Goal: Task Accomplishment & Management: Manage account settings

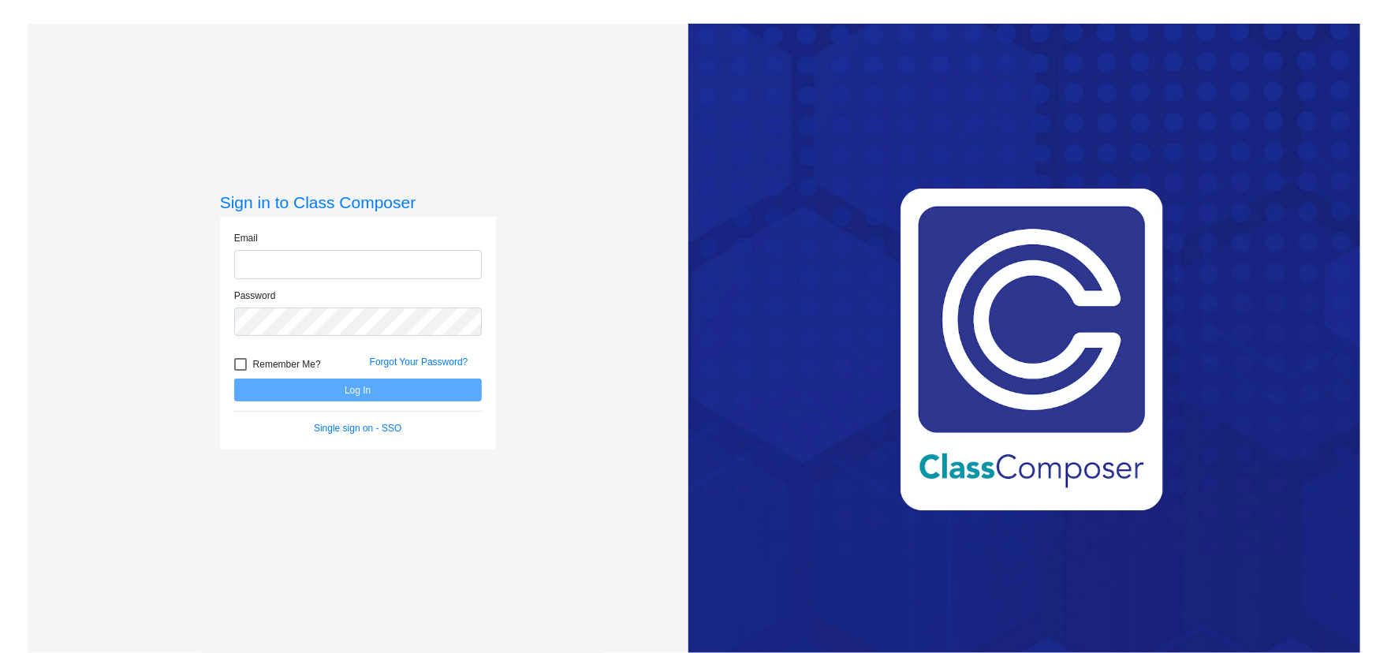
type input "[EMAIL_ADDRESS][DOMAIN_NAME]"
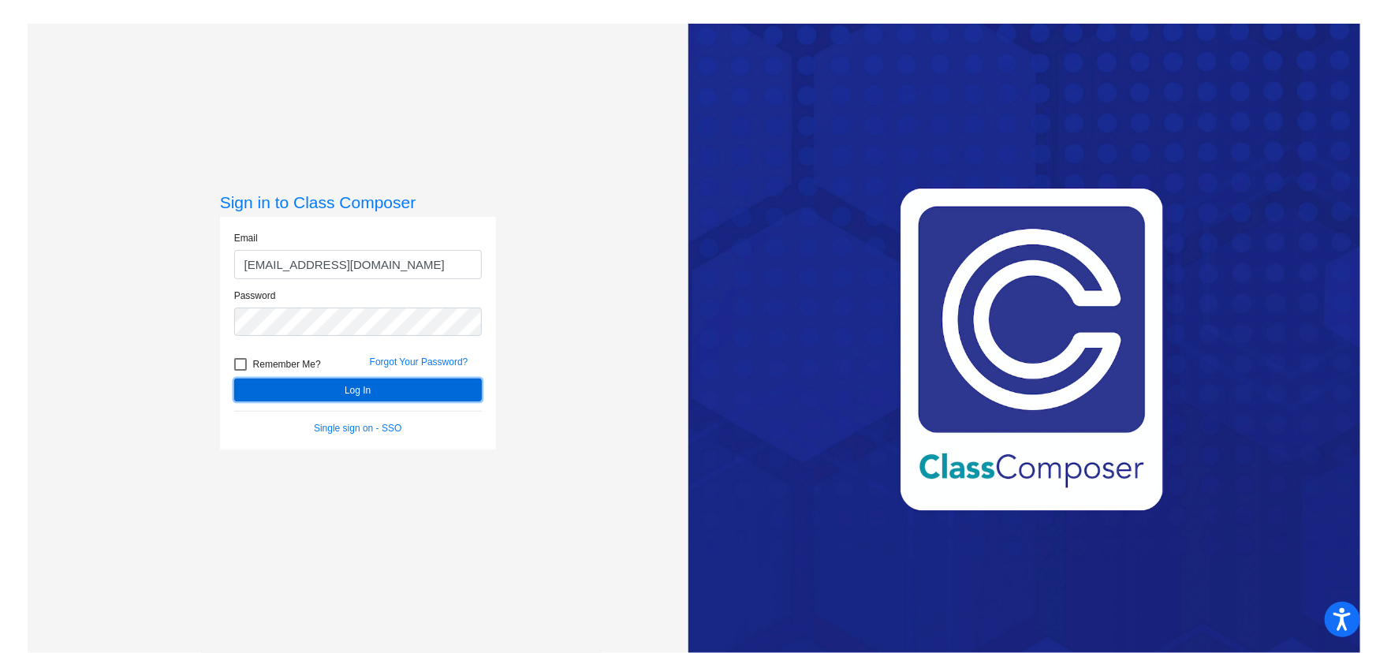
click at [303, 382] on button "Log In" at bounding box center [358, 389] width 248 height 23
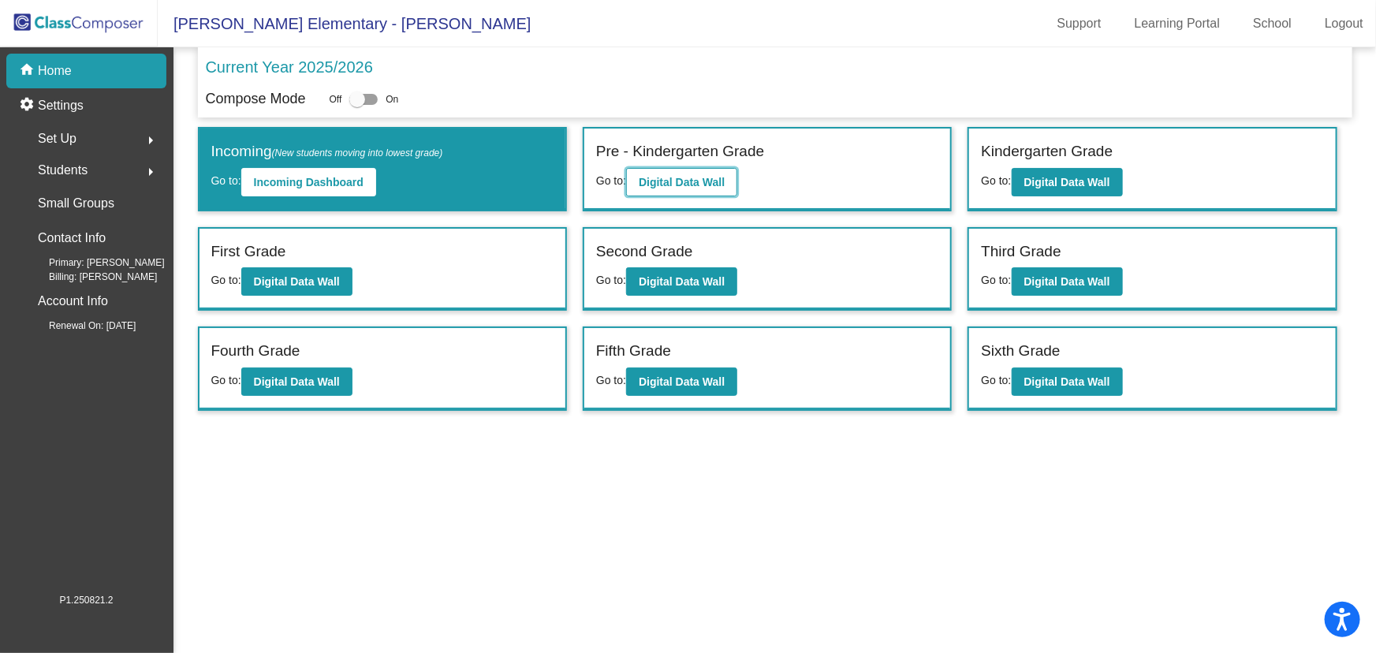
click at [696, 181] on b "Digital Data Wall" at bounding box center [682, 182] width 86 height 13
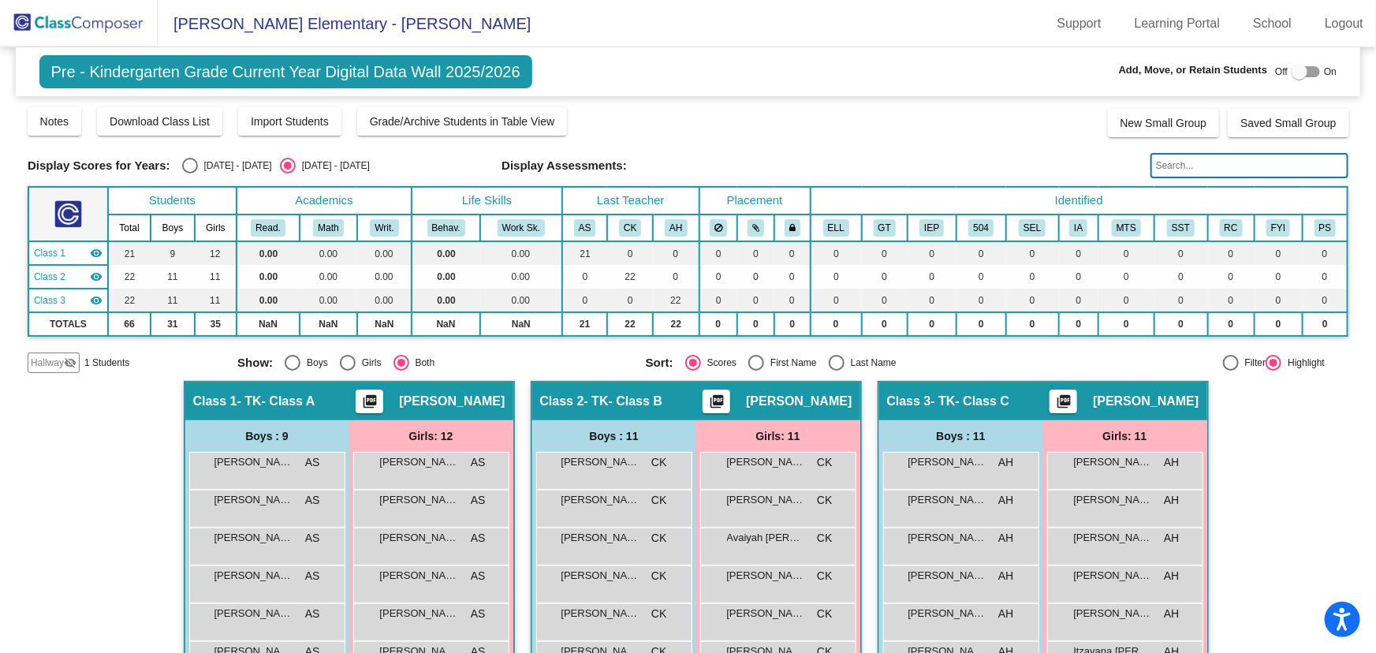
click at [62, 362] on span "Hallway" at bounding box center [47, 363] width 33 height 14
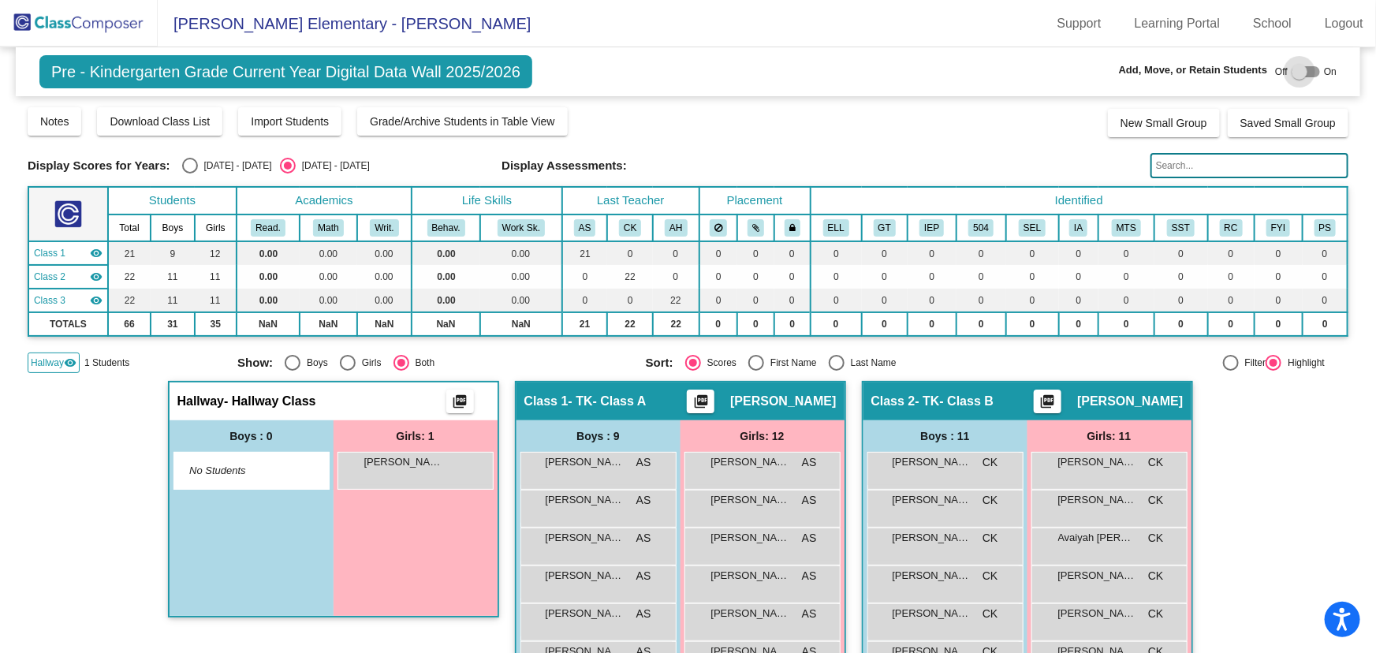
click at [1299, 72] on div at bounding box center [1299, 72] width 16 height 16
checkbox input "true"
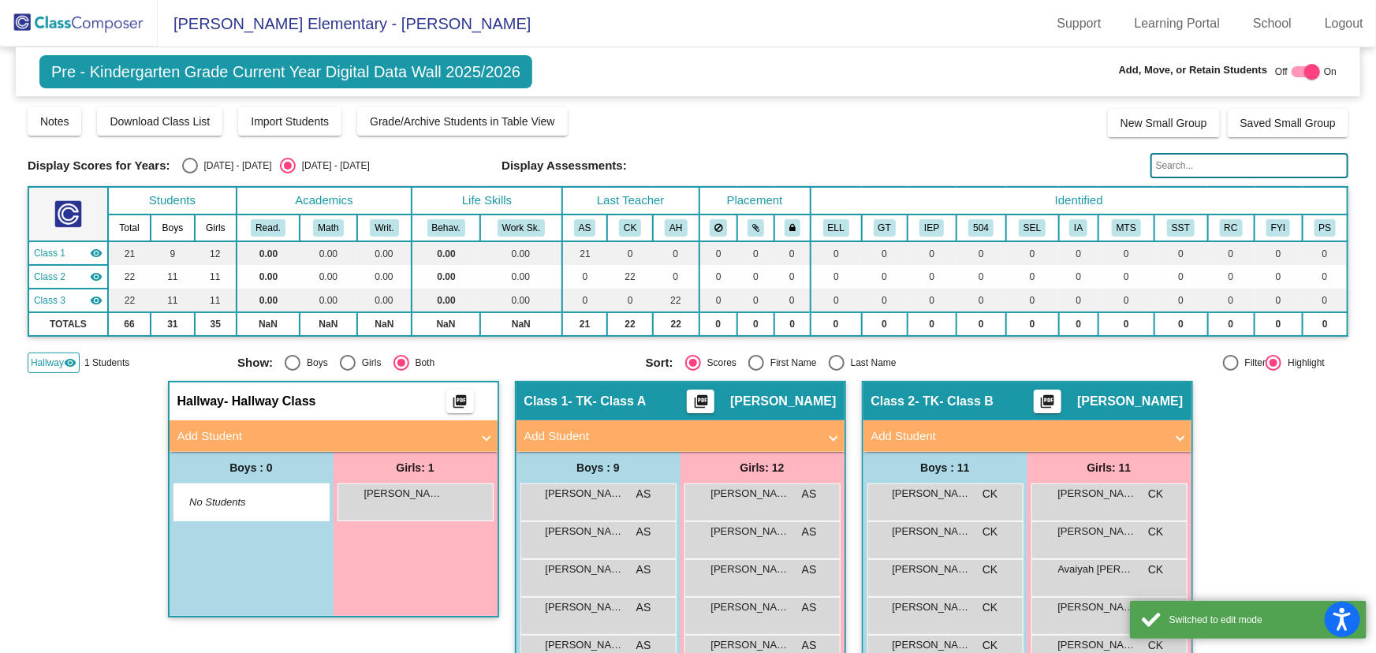
click at [295, 436] on mat-panel-title "Add Student" at bounding box center [323, 436] width 293 height 18
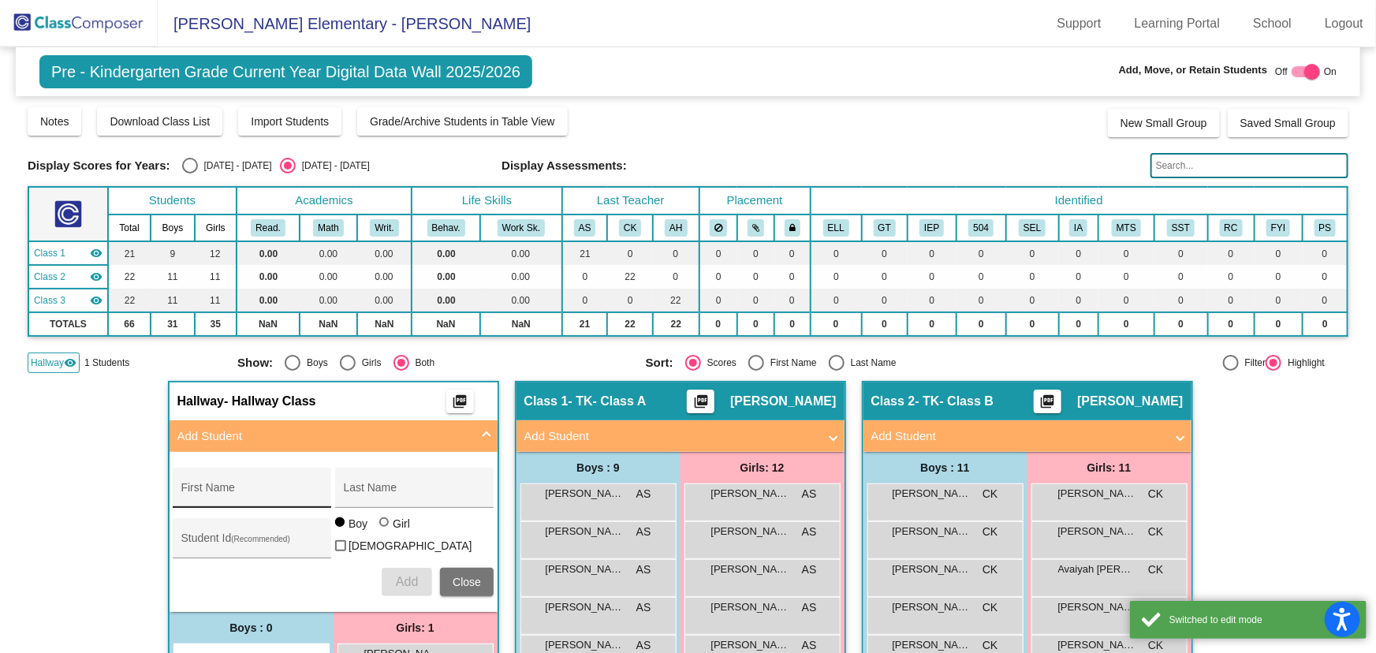
click at [229, 502] on div "First Name" at bounding box center [252, 492] width 142 height 32
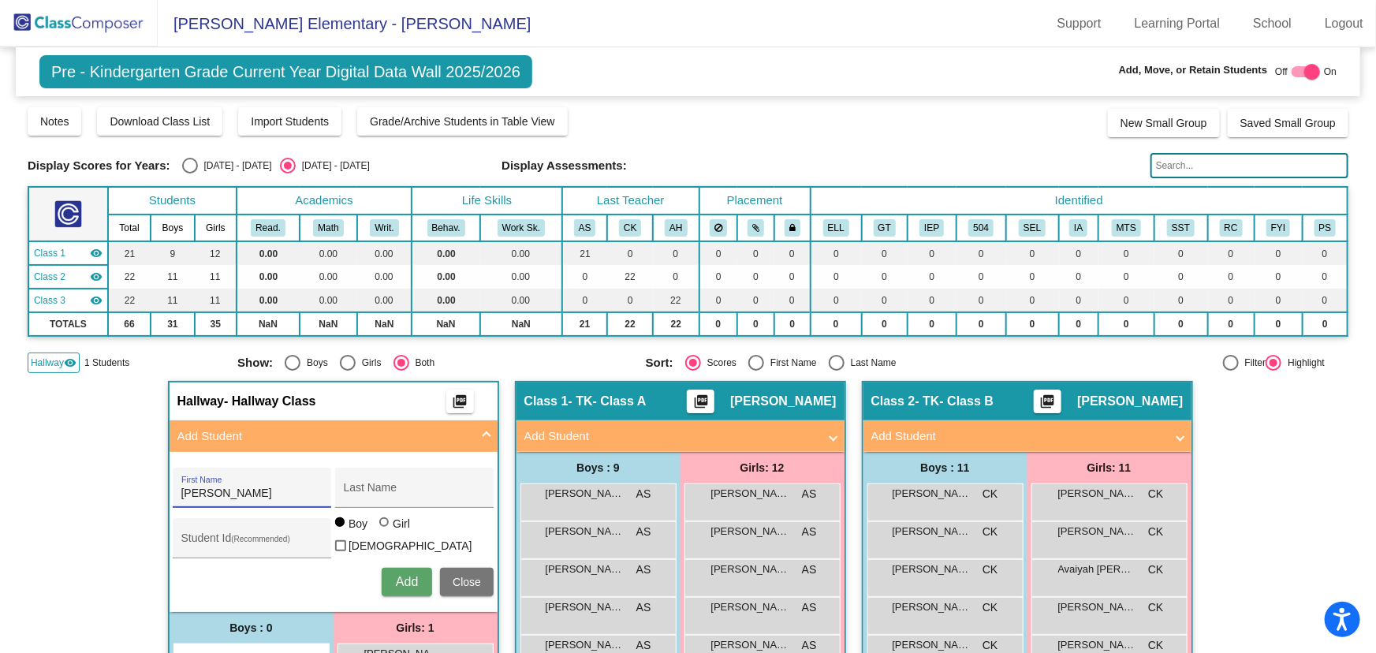
type input "[PERSON_NAME]"
type input "Colon"
type input "1053955"
click at [396, 575] on span "Add" at bounding box center [407, 581] width 22 height 13
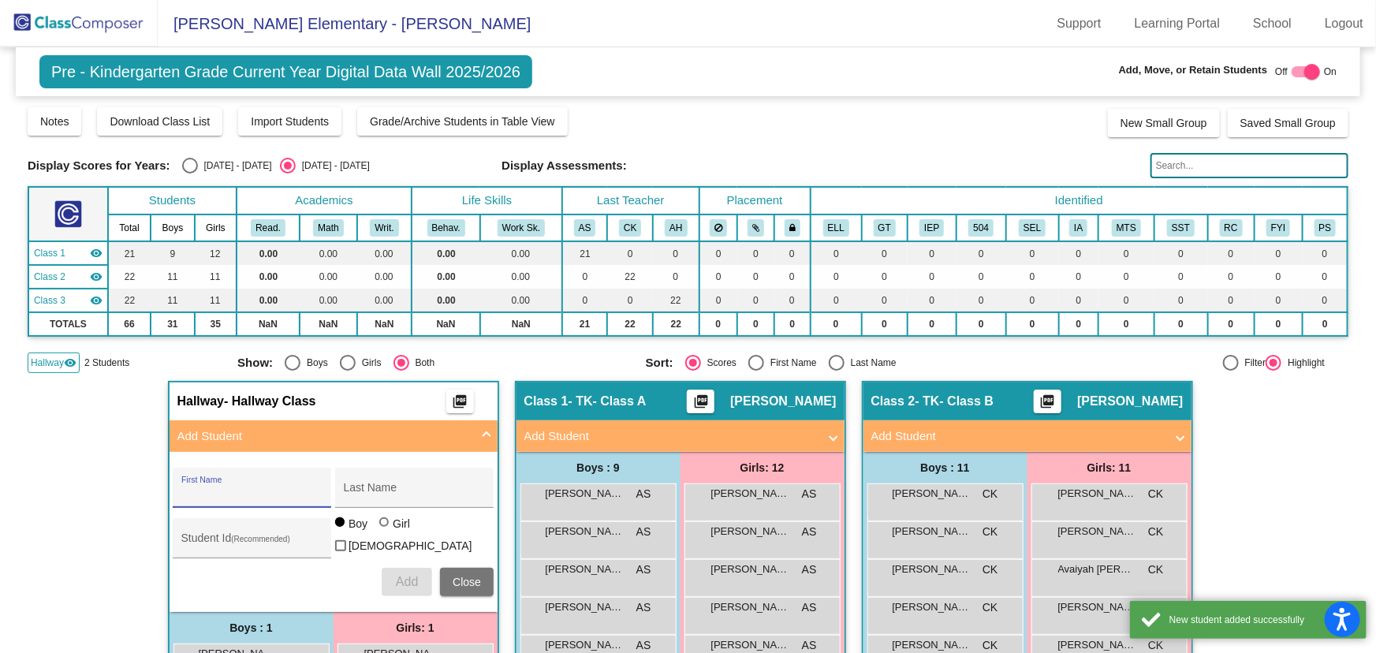
click at [460, 576] on span "Close" at bounding box center [467, 582] width 28 height 13
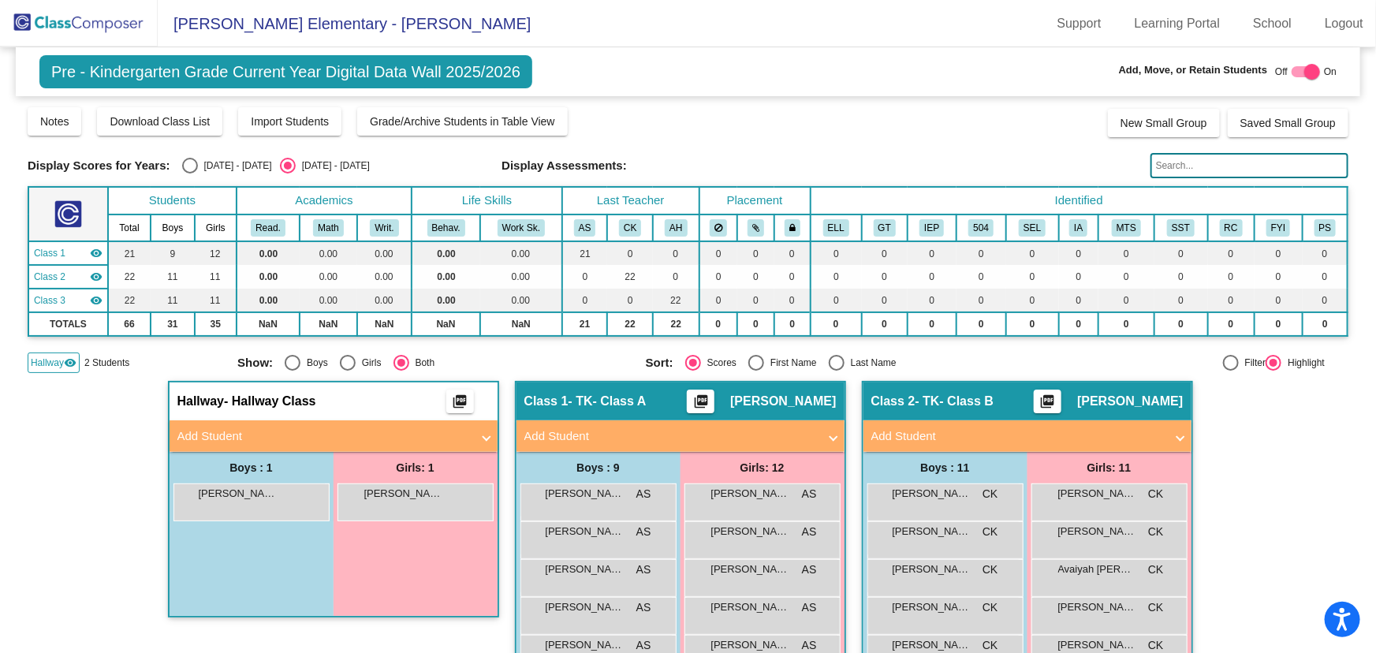
click at [54, 362] on span "Hallway" at bounding box center [47, 363] width 33 height 14
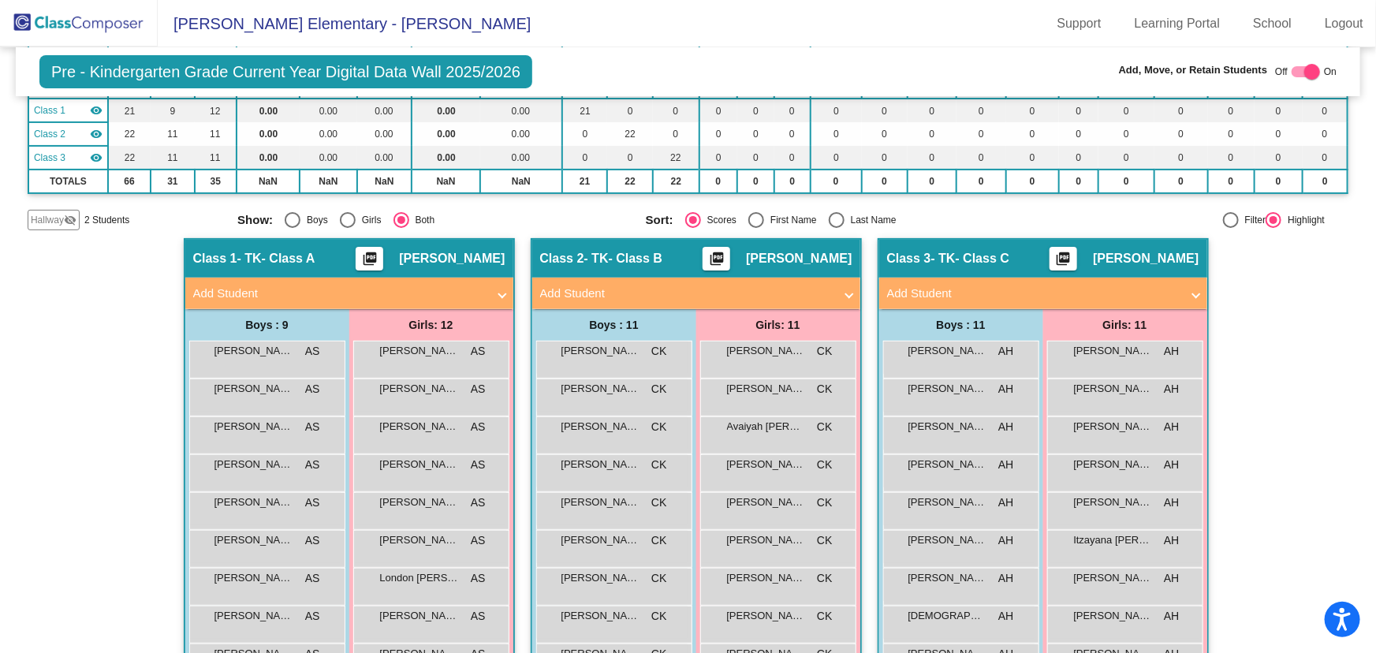
scroll to position [214, 0]
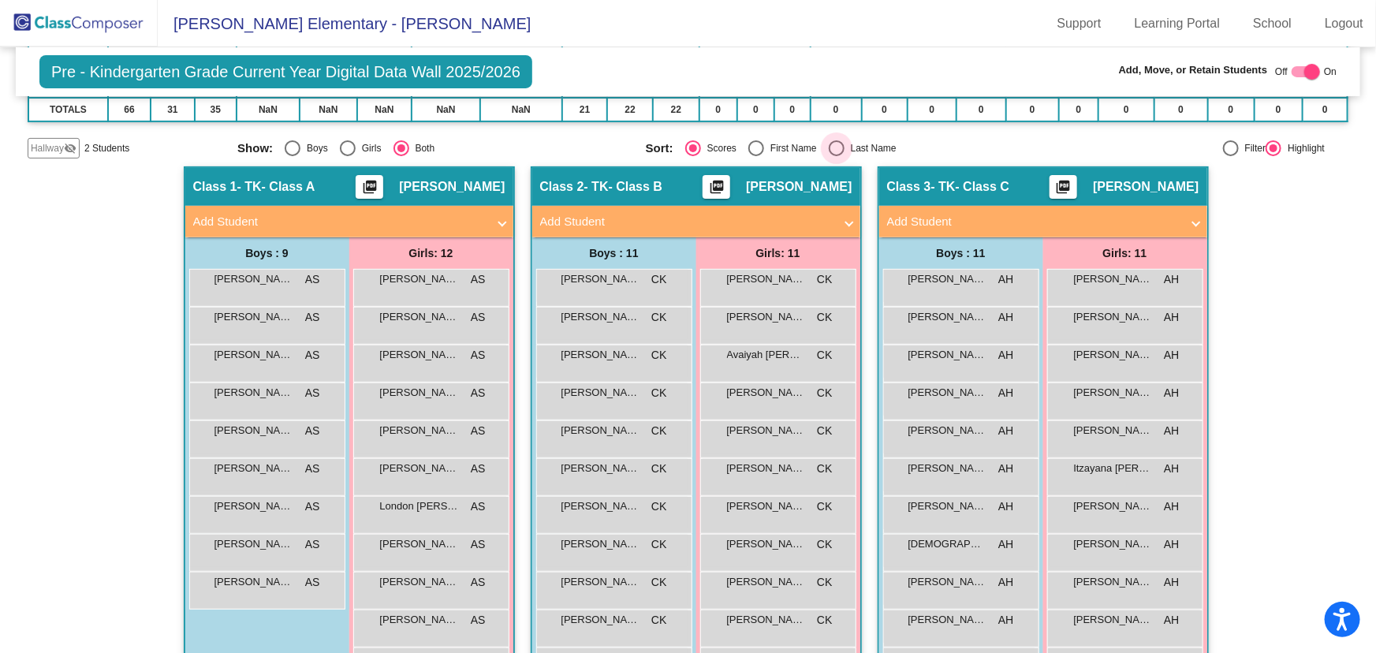
click at [838, 142] on div "Select an option" at bounding box center [837, 148] width 16 height 16
click at [836, 156] on input "Last Name" at bounding box center [836, 156] width 1 height 1
radio input "true"
click at [1305, 69] on div at bounding box center [1312, 72] width 16 height 16
checkbox input "false"
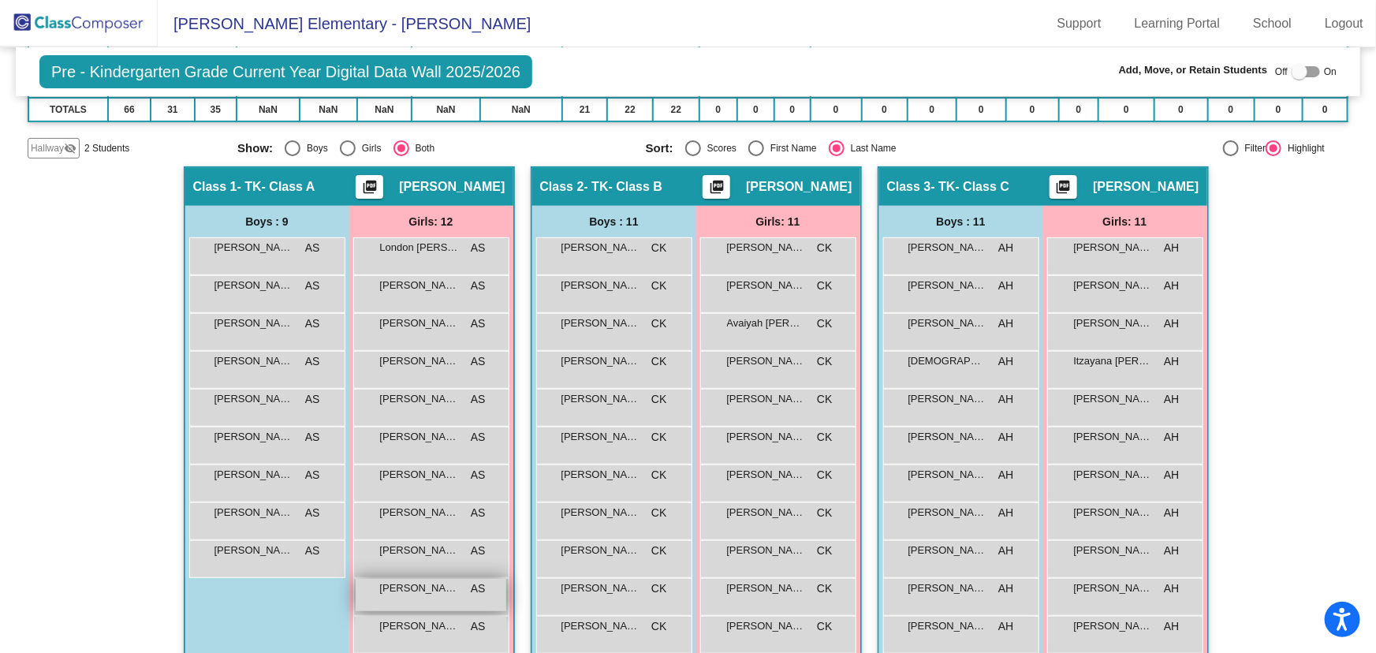
scroll to position [276, 0]
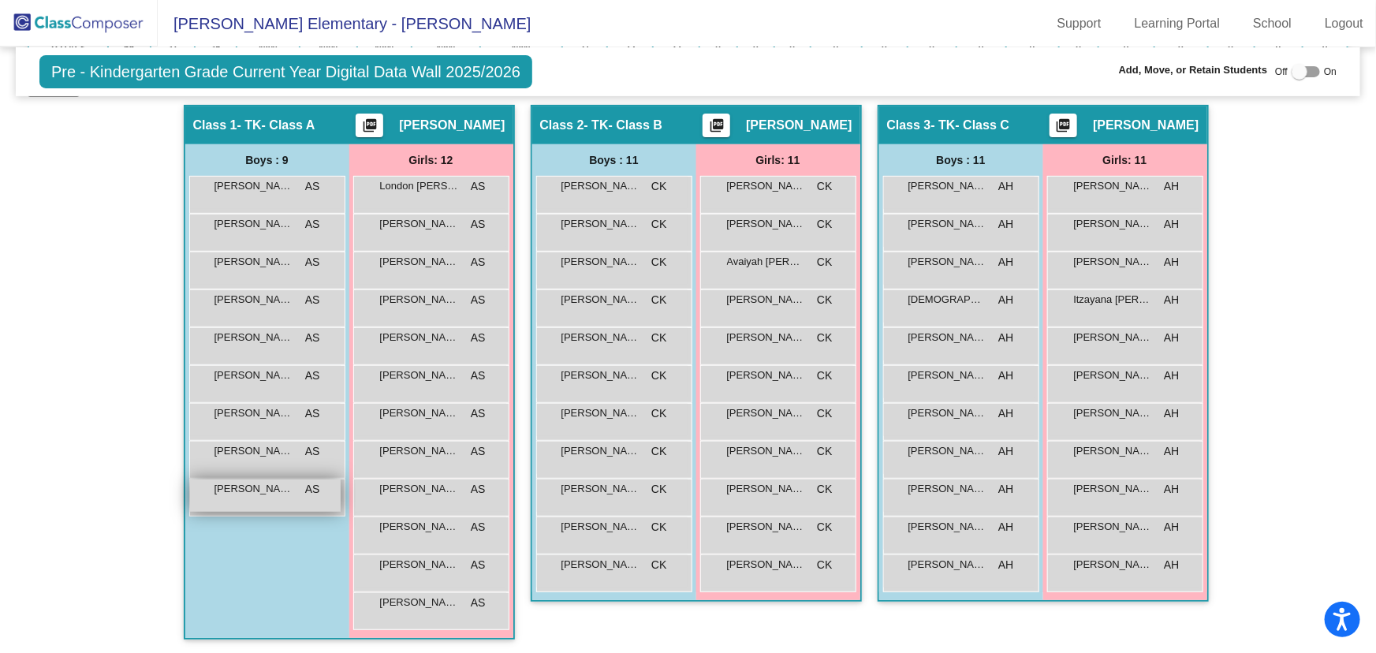
click at [239, 494] on div "[PERSON_NAME] AS lock do_not_disturb_alt" at bounding box center [265, 495] width 151 height 32
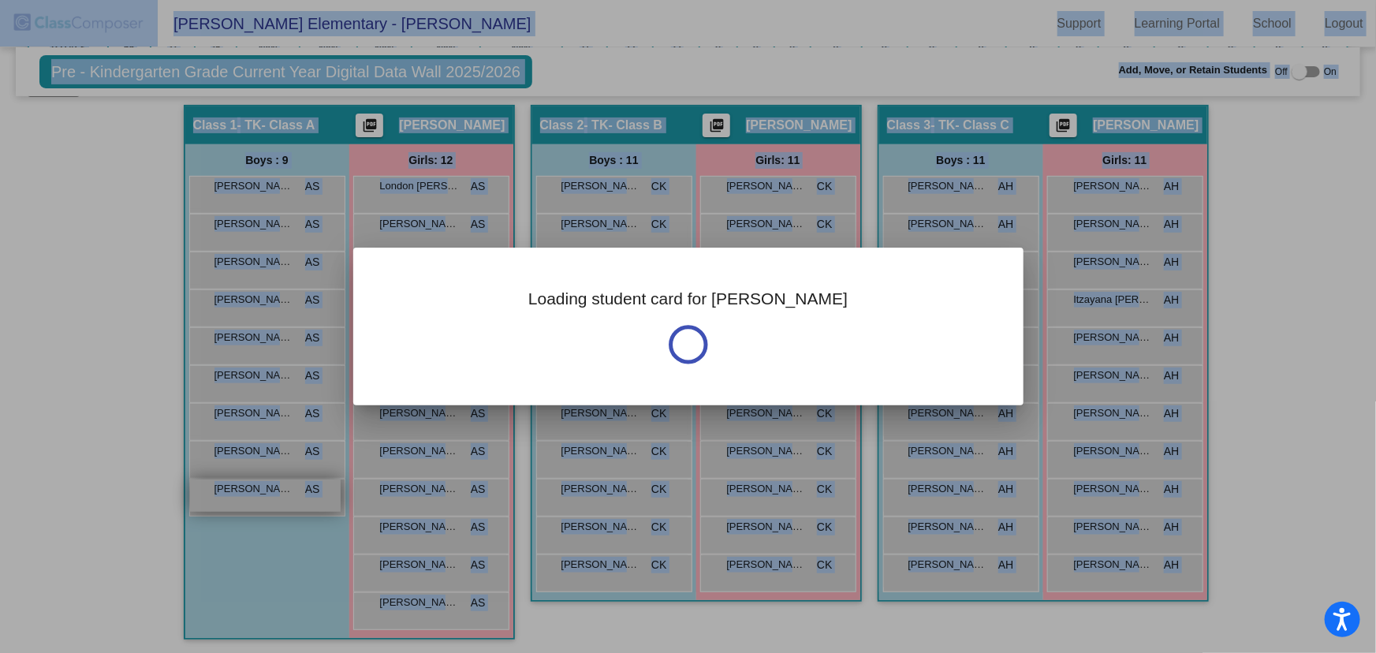
click at [239, 494] on div at bounding box center [688, 326] width 1376 height 653
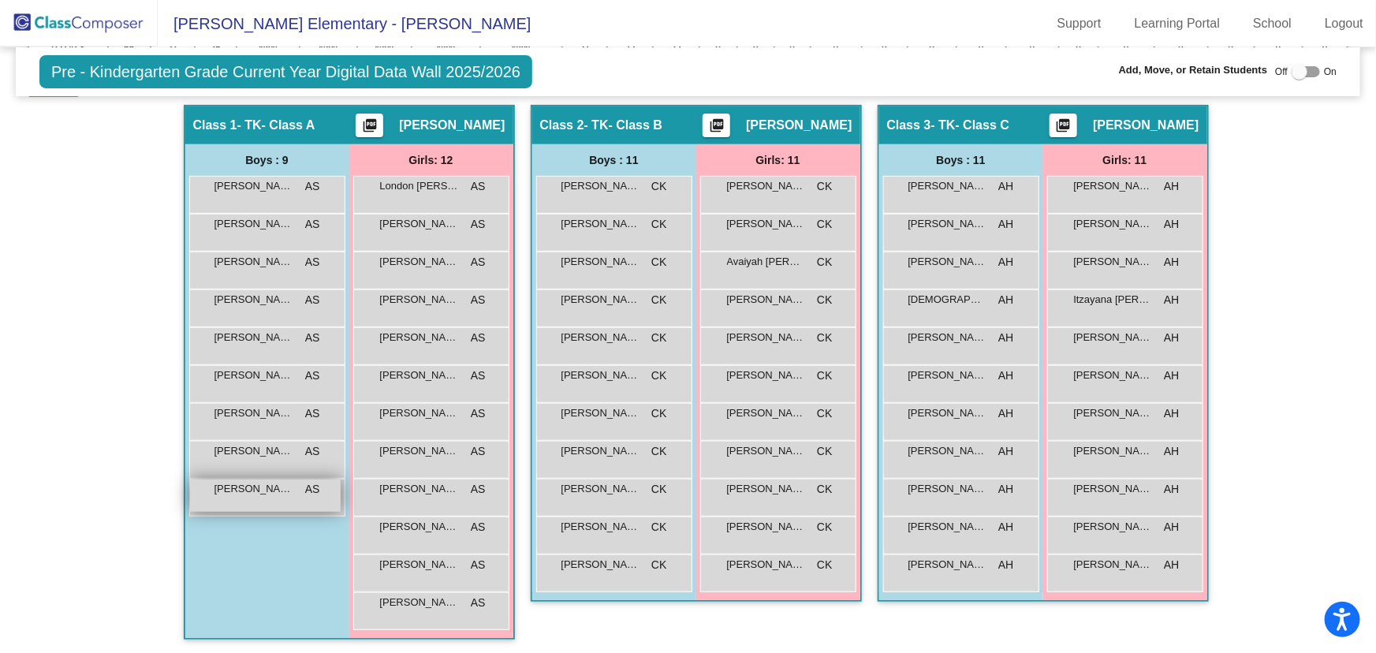
click at [244, 493] on span "[PERSON_NAME]" at bounding box center [253, 489] width 79 height 16
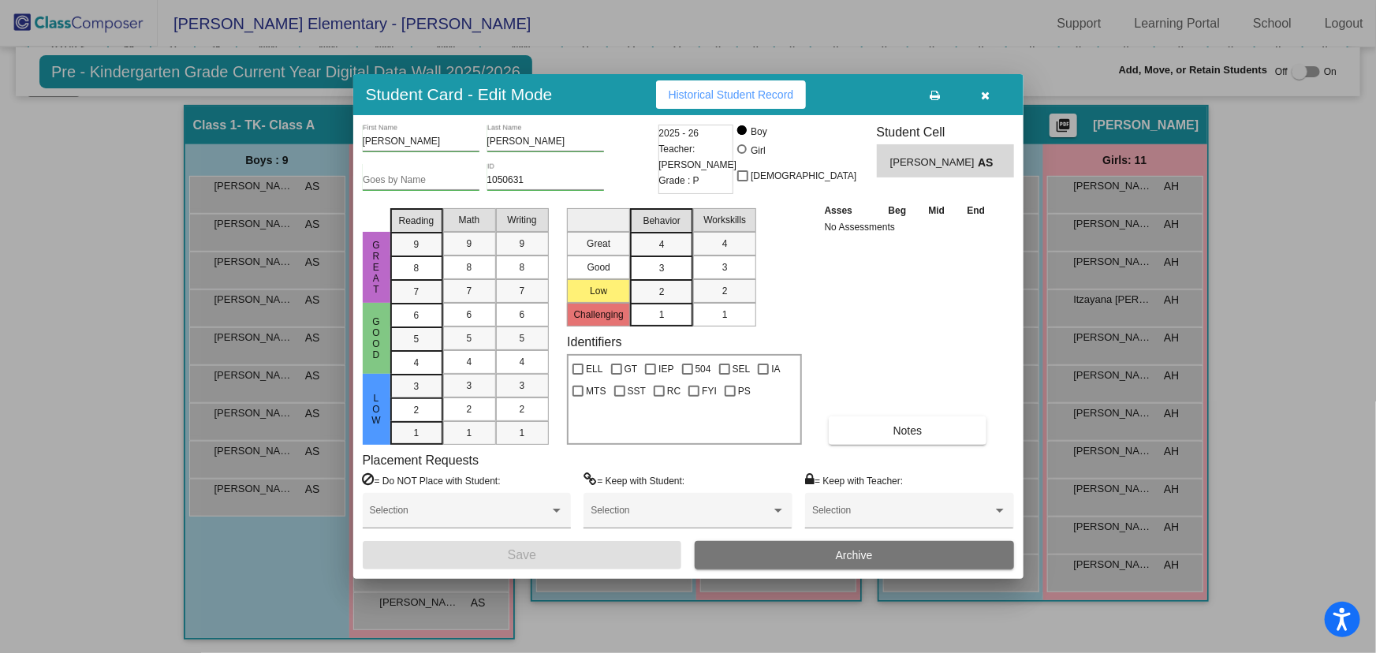
click at [833, 552] on button "Archive" at bounding box center [854, 555] width 319 height 28
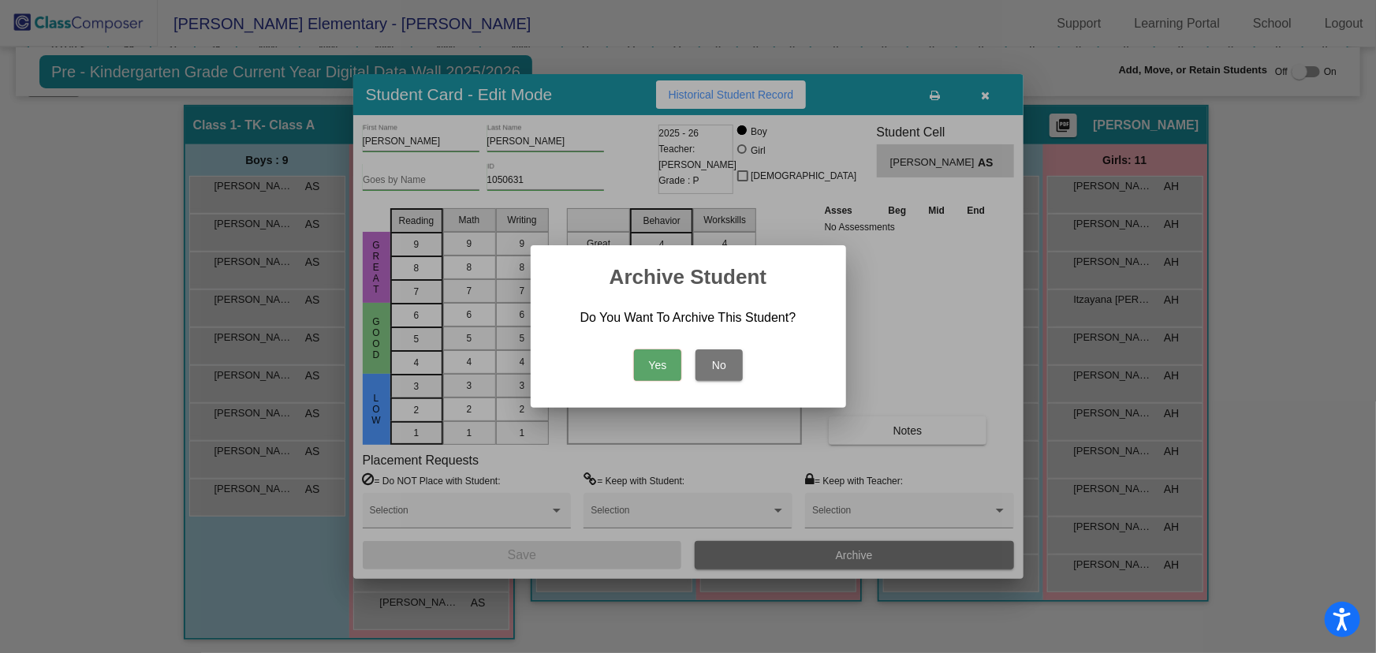
click at [662, 364] on button "Yes" at bounding box center [657, 365] width 47 height 32
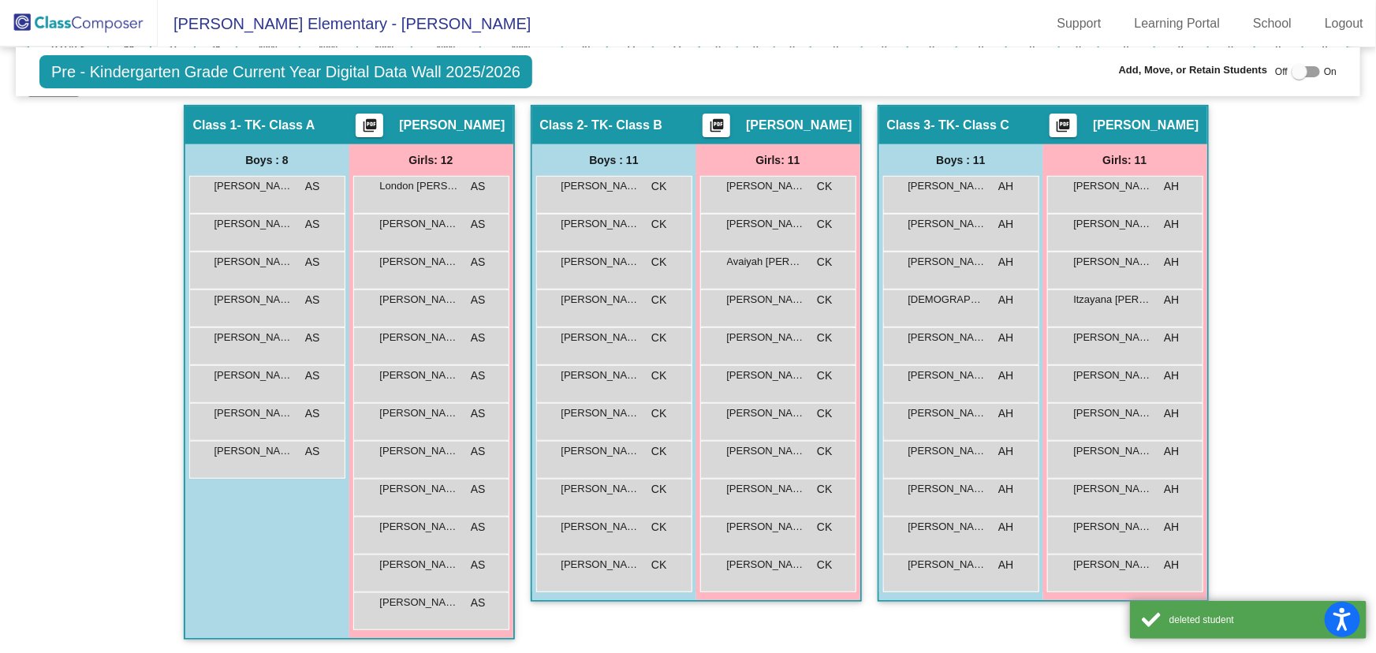
click at [1283, 279] on div "Hallway - Hallway Class picture_as_pdf Add Student First Name Last Name Student…" at bounding box center [688, 380] width 1321 height 550
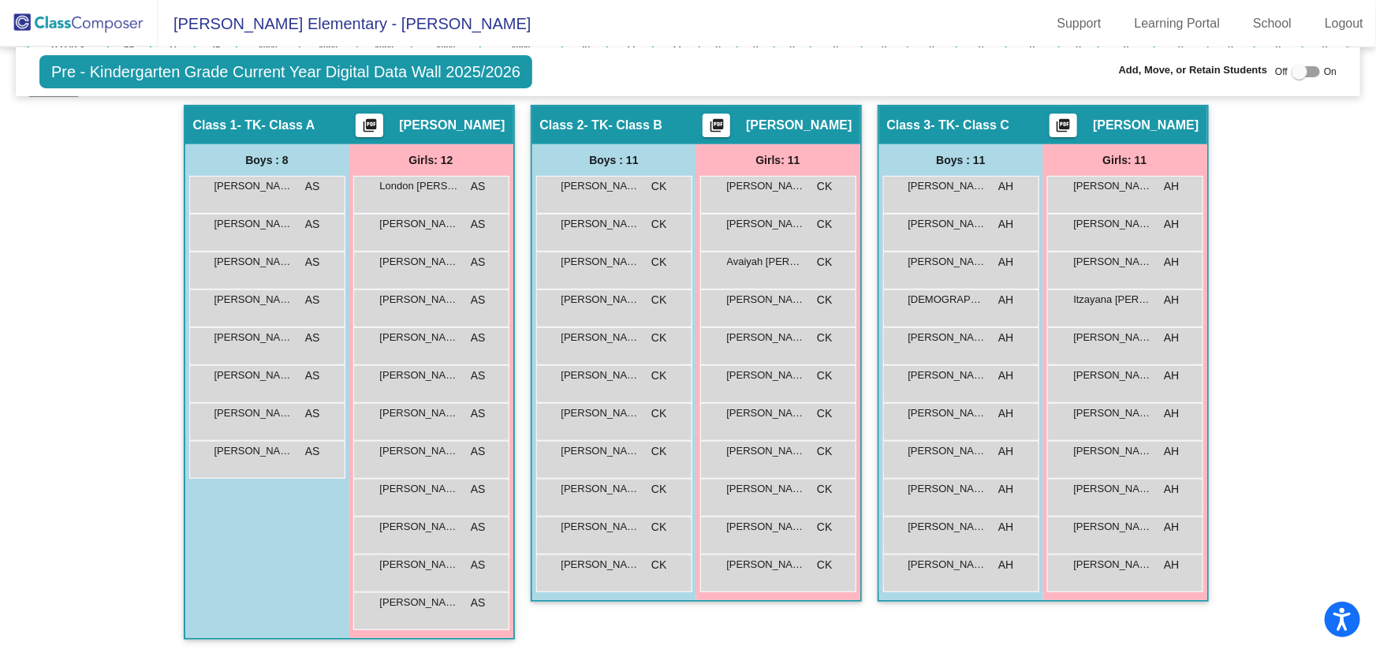
click at [1288, 220] on div "Hallway - Hallway Class picture_as_pdf Add Student First Name Last Name Student…" at bounding box center [688, 380] width 1321 height 550
click at [104, 28] on img at bounding box center [79, 23] width 158 height 47
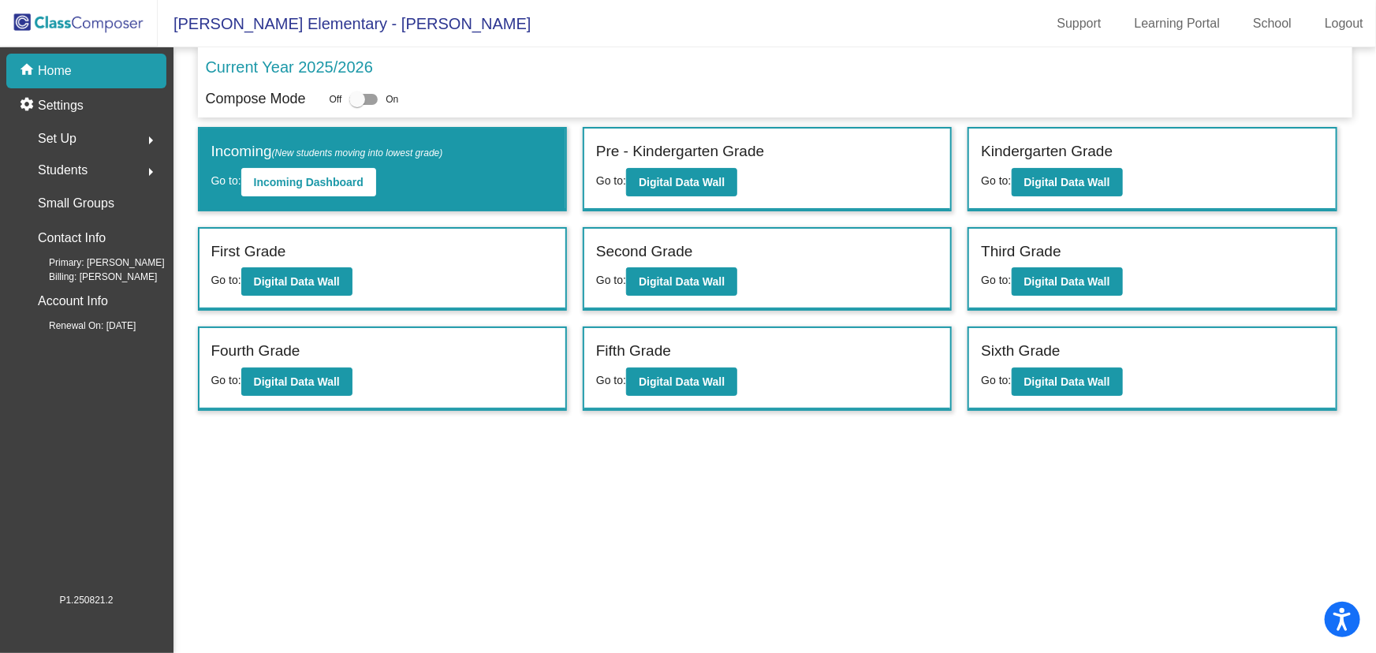
click at [1013, 550] on mat-sidenav-content "Current Year 2025/2026 Compose Mode Off On Incoming (New students moving into l…" at bounding box center [774, 349] width 1202 height 605
click at [662, 173] on button "Digital Data Wall" at bounding box center [681, 182] width 111 height 28
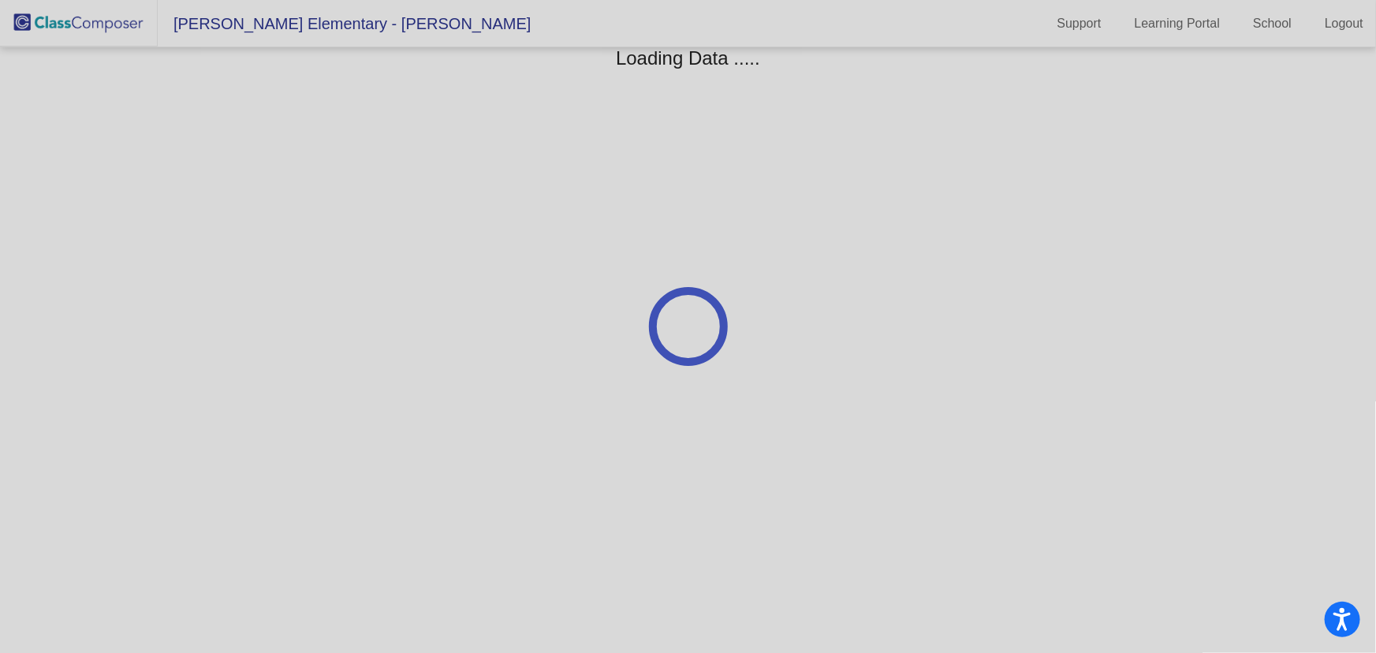
click at [662, 173] on div at bounding box center [688, 326] width 1376 height 653
click at [42, 13] on div at bounding box center [688, 326] width 1376 height 653
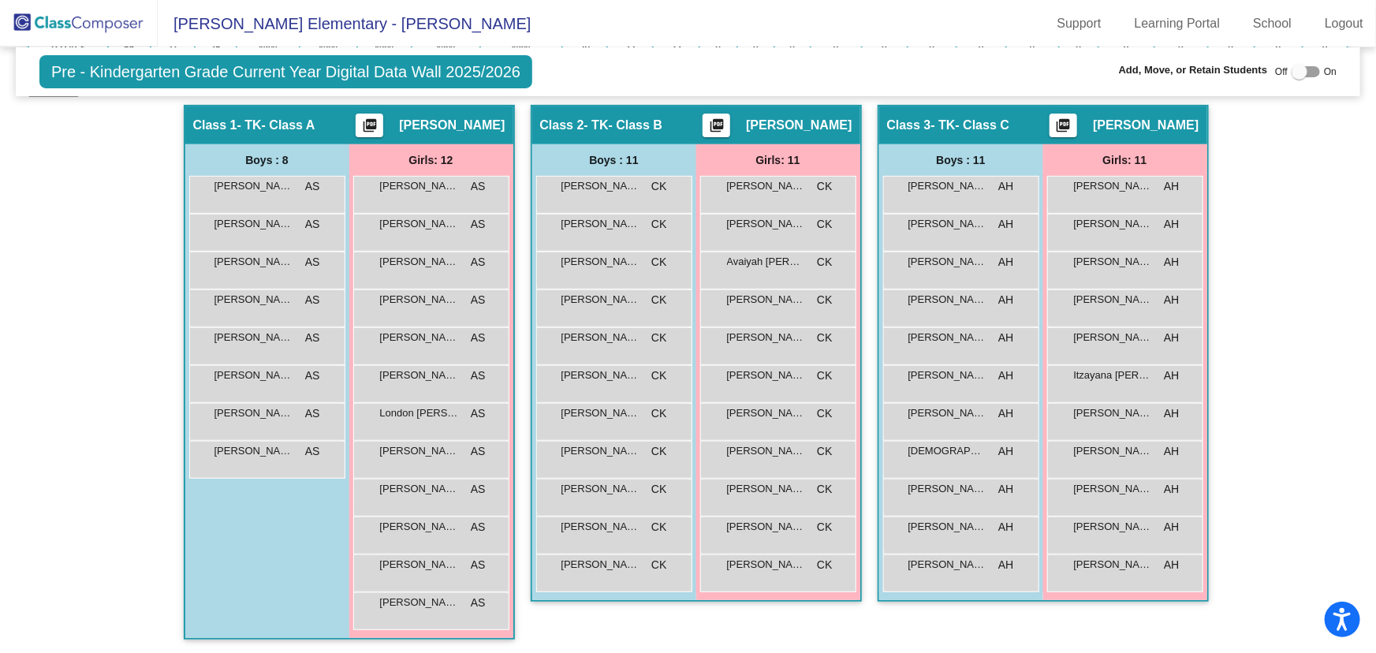
scroll to position [133, 0]
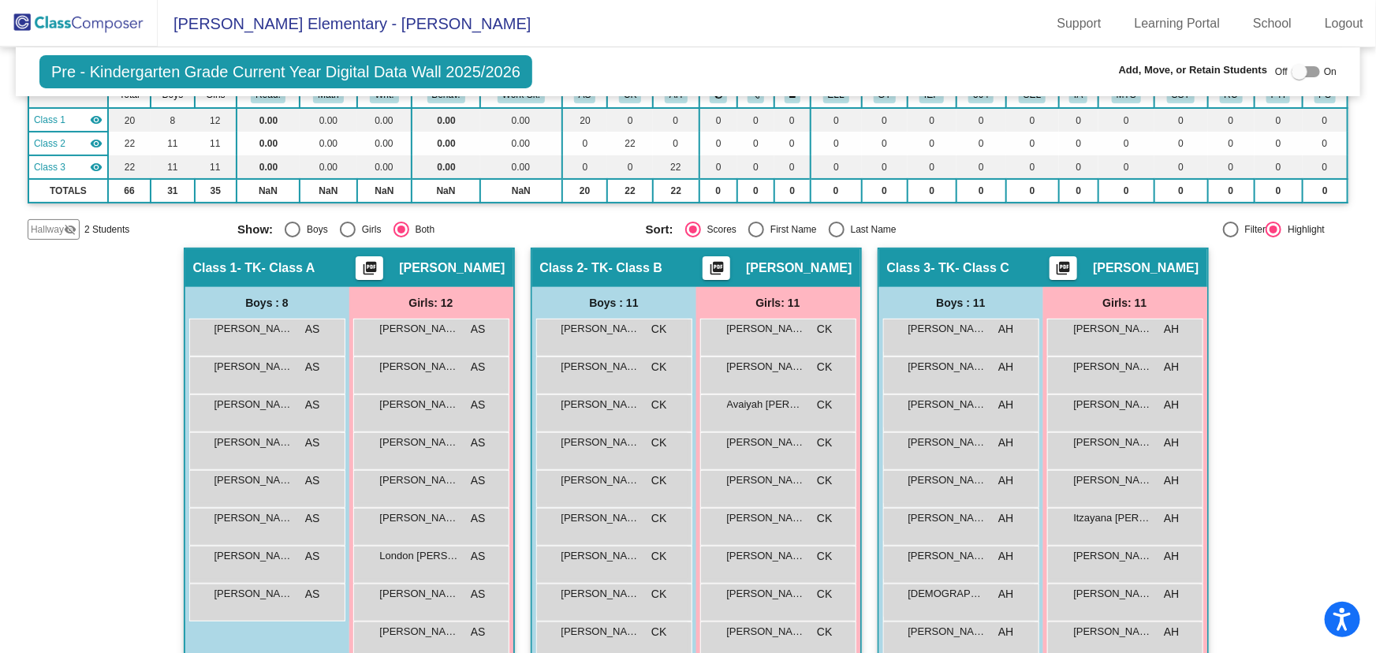
click at [836, 229] on div "Select an option" at bounding box center [836, 229] width 0 height 0
click at [836, 237] on input "Last Name" at bounding box center [836, 237] width 1 height 1
radio input "true"
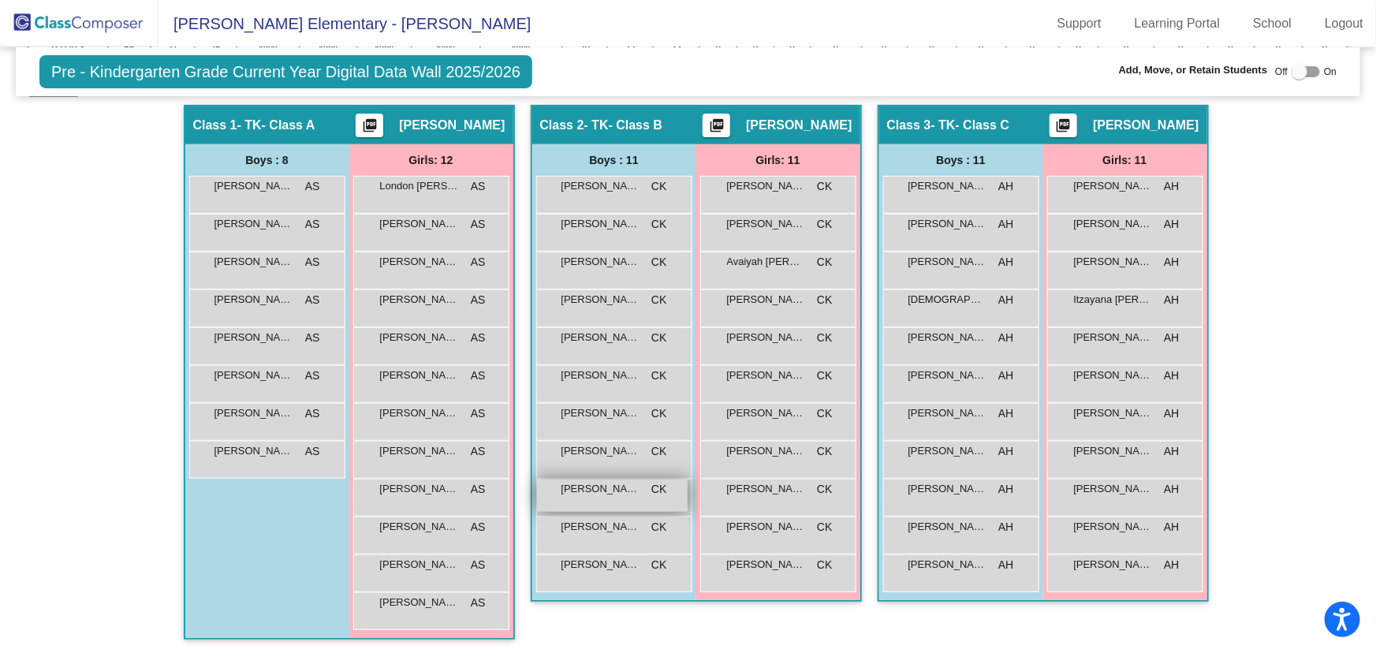
click at [626, 497] on div "[PERSON_NAME] CK lock do_not_disturb_alt" at bounding box center [612, 495] width 151 height 32
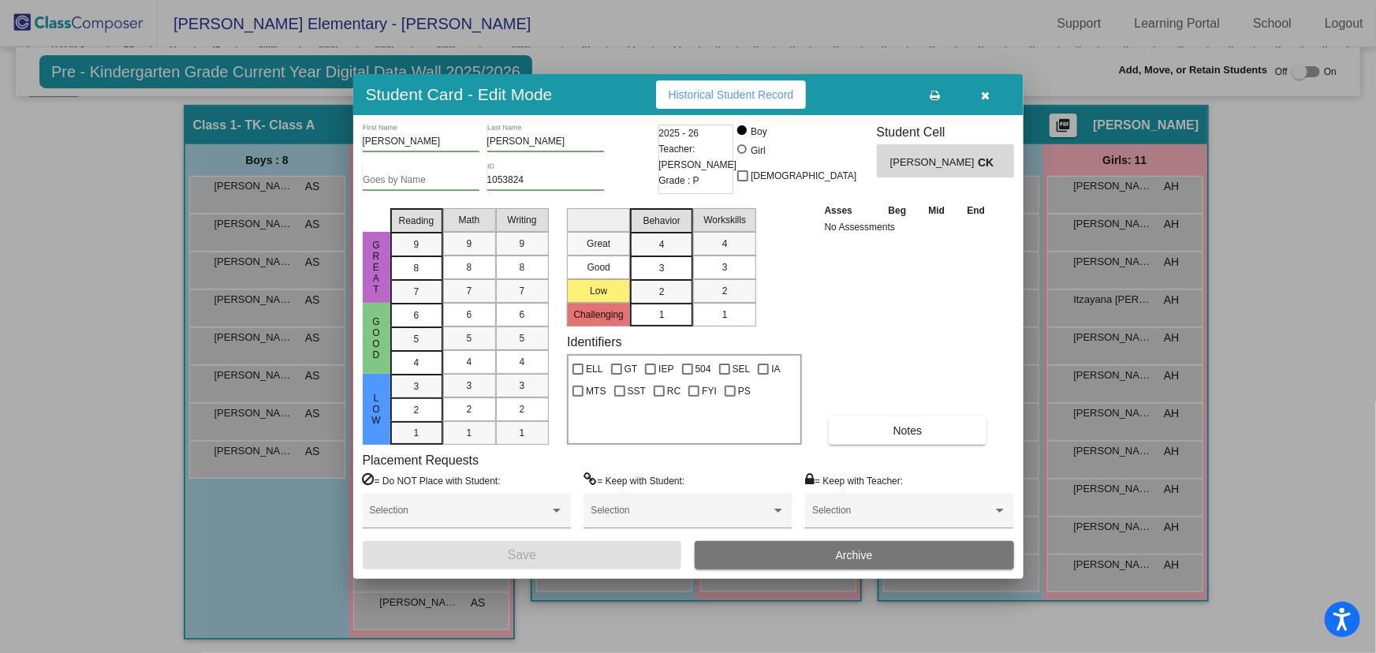
click at [827, 551] on button "Archive" at bounding box center [854, 555] width 319 height 28
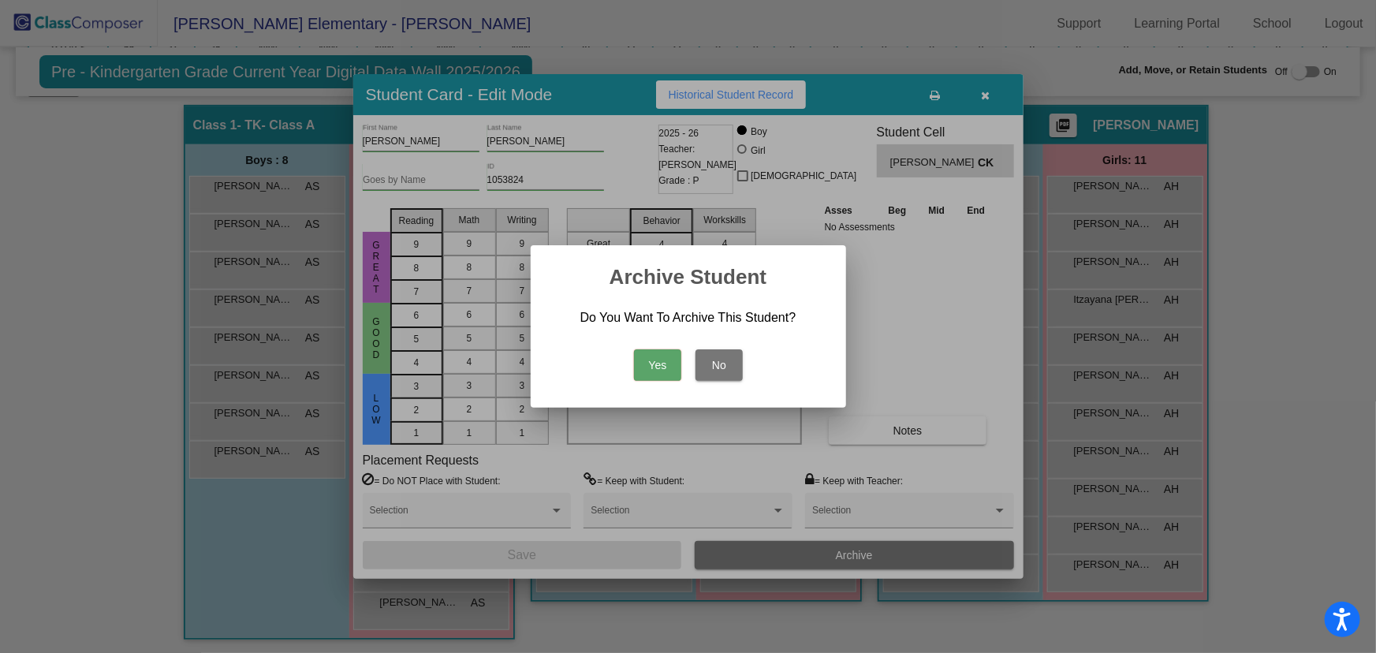
drag, startPoint x: 657, startPoint y: 359, endPoint x: 902, endPoint y: 353, distance: 245.3
click at [656, 359] on button "Yes" at bounding box center [657, 365] width 47 height 32
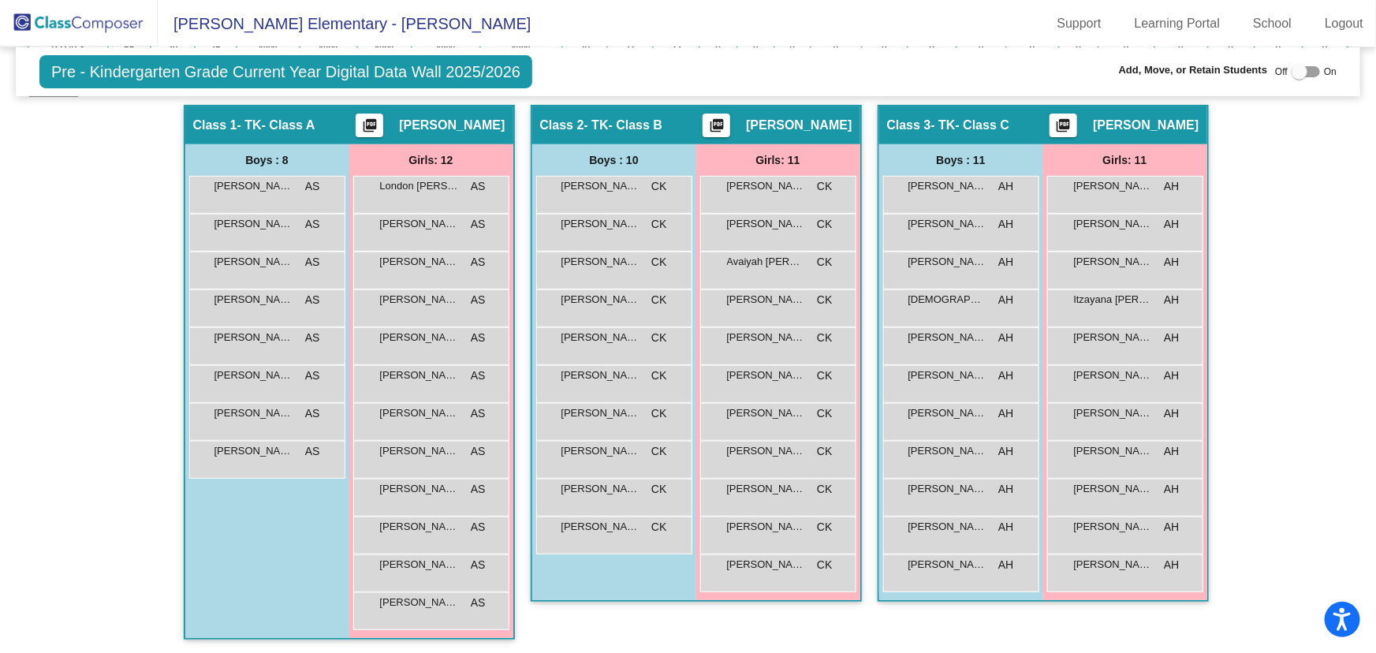
drag, startPoint x: 50, startPoint y: 27, endPoint x: 59, endPoint y: 38, distance: 14.0
click at [50, 26] on img at bounding box center [79, 23] width 158 height 47
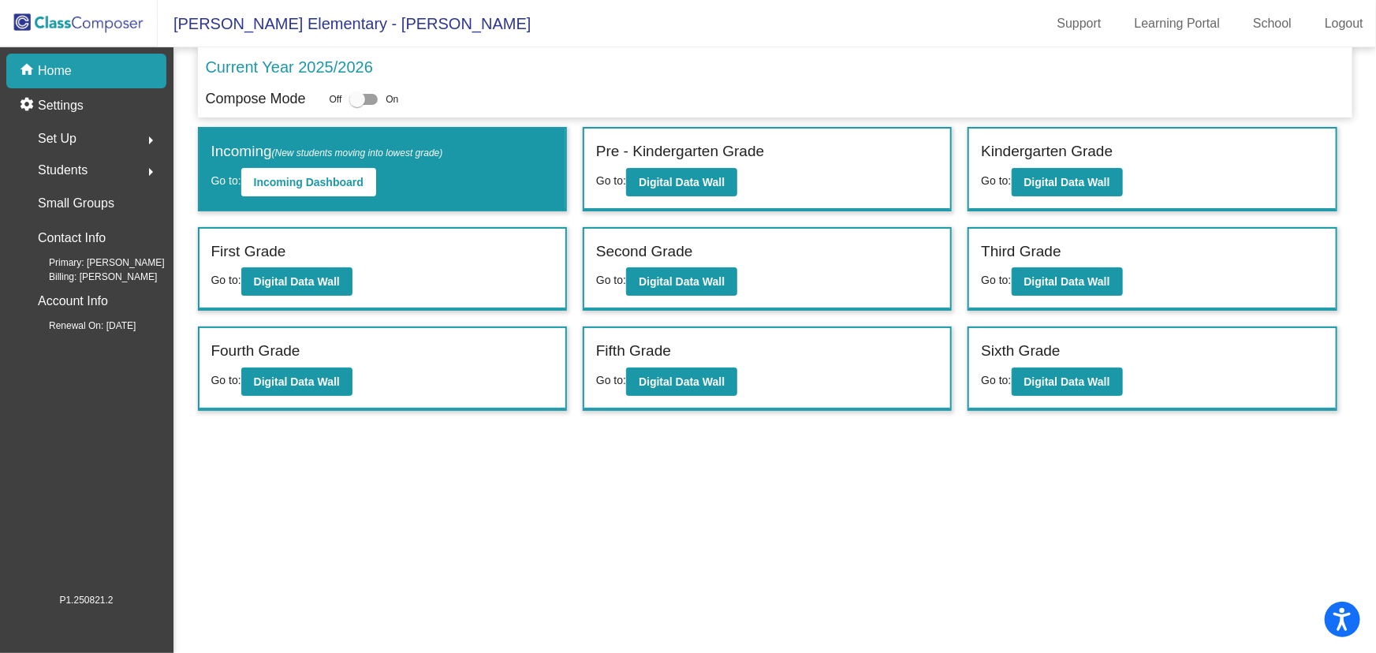
click at [729, 563] on mat-sidenav-content "Current Year 2025/2026 Compose Mode Off On Incoming (New students moving into l…" at bounding box center [774, 349] width 1202 height 605
